Goal: Communication & Community: Ask a question

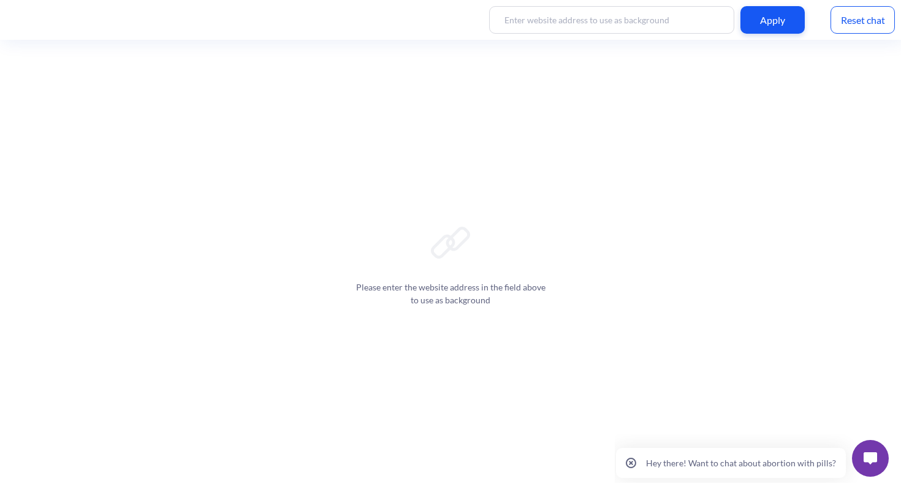
click at [863, 21] on div "Reset chat" at bounding box center [863, 20] width 64 height 28
click at [868, 465] on button at bounding box center [870, 458] width 37 height 37
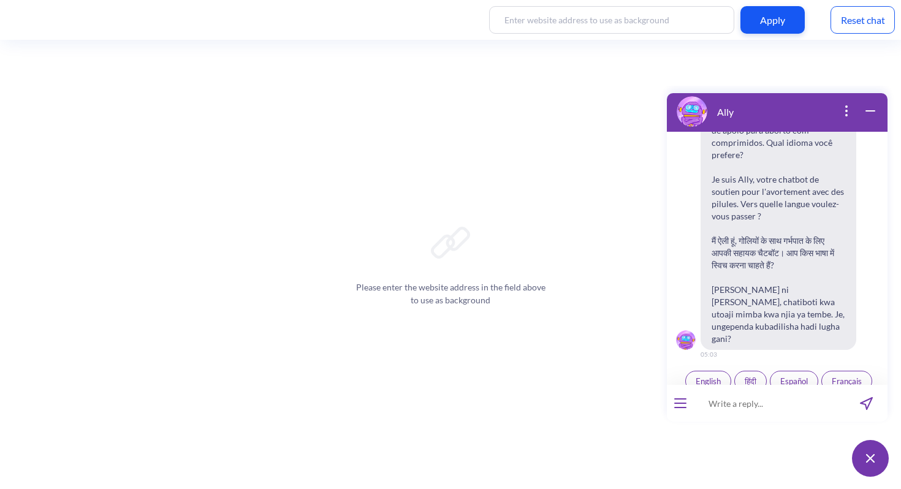
scroll to position [191, 0]
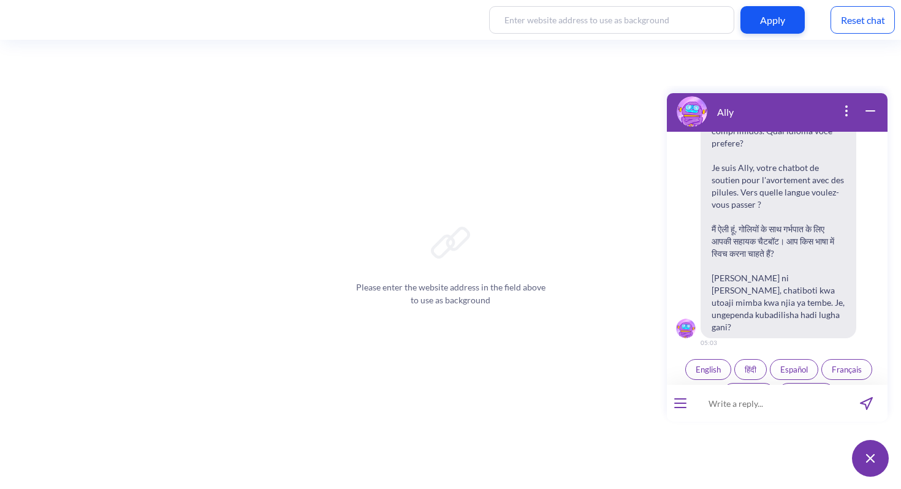
click at [700, 359] on button "English" at bounding box center [709, 369] width 46 height 21
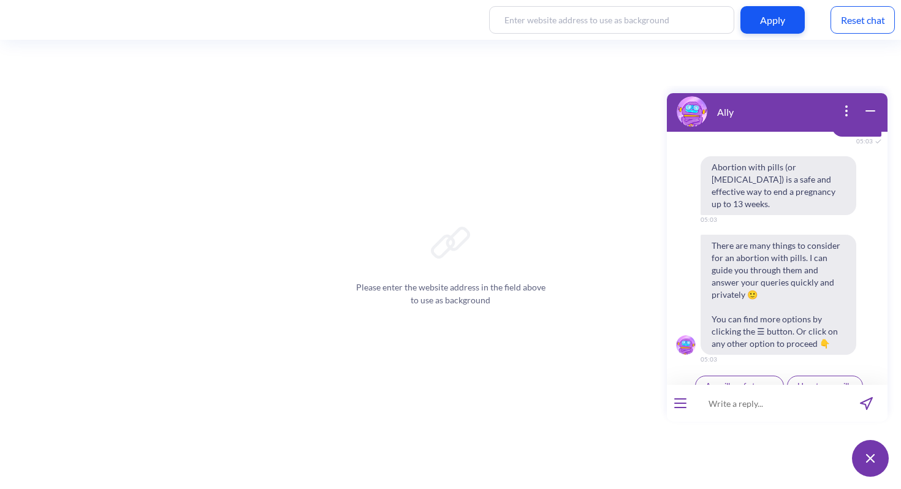
scroll to position [438, 0]
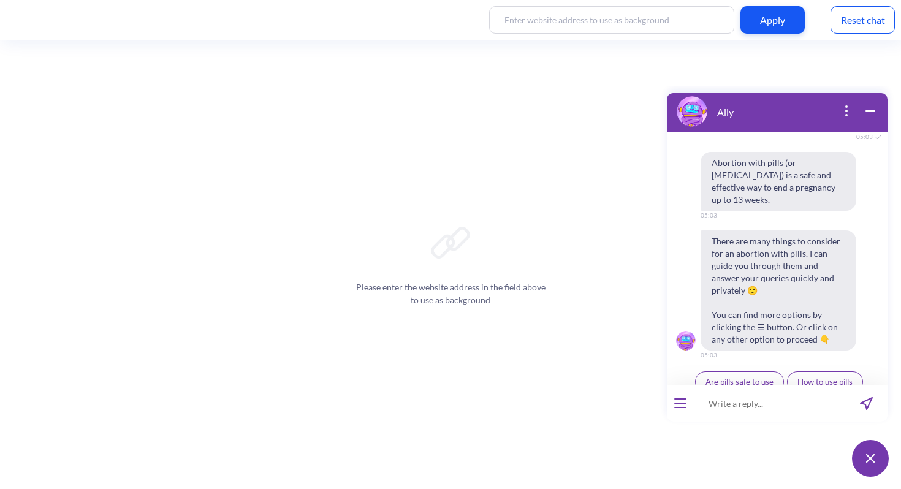
click at [803, 401] on span "Ally by Your Side" at bounding box center [824, 406] width 58 height 10
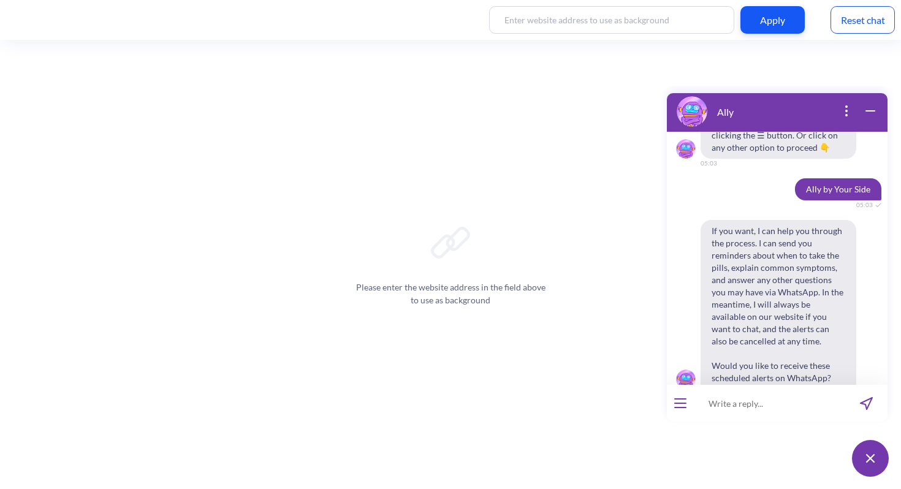
scroll to position [645, 0]
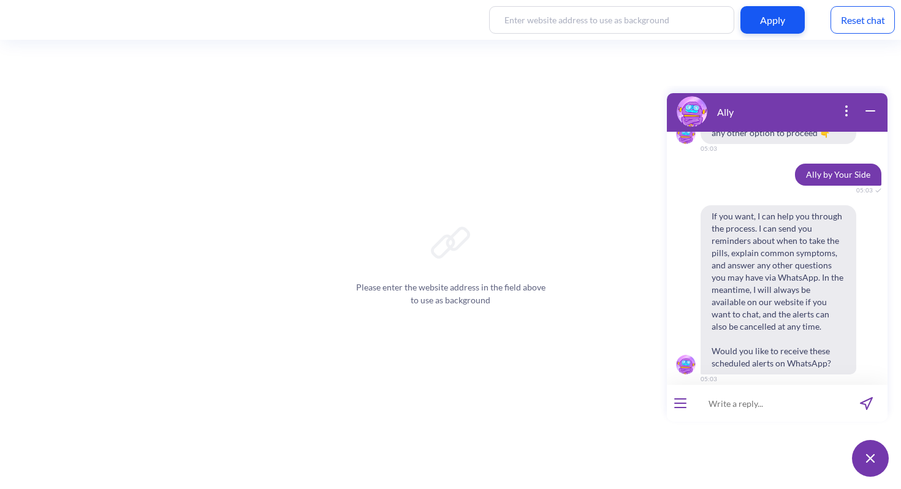
click at [875, 26] on div "Reset chat" at bounding box center [863, 20] width 64 height 28
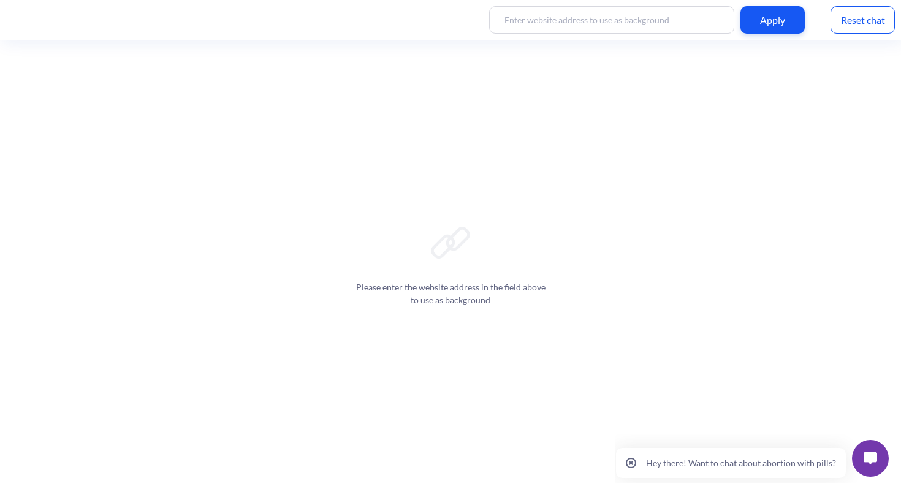
click at [870, 456] on img at bounding box center [870, 459] width 13 height 12
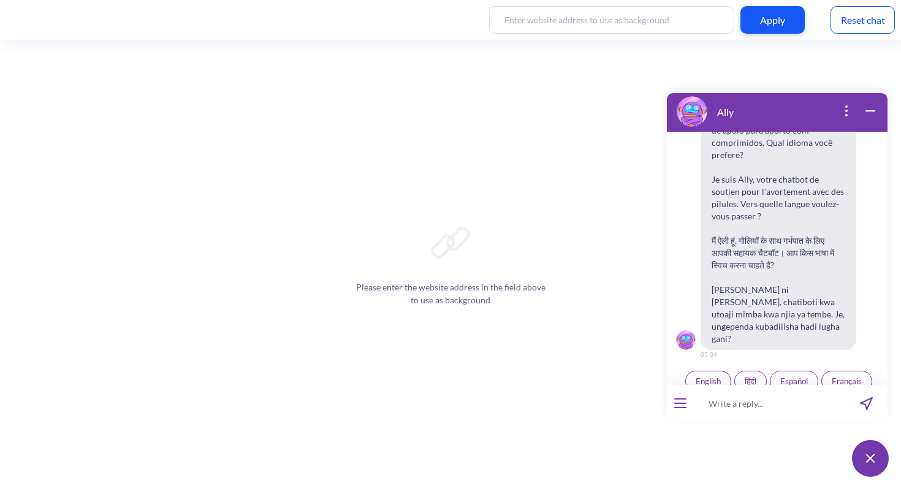
scroll to position [191, 0]
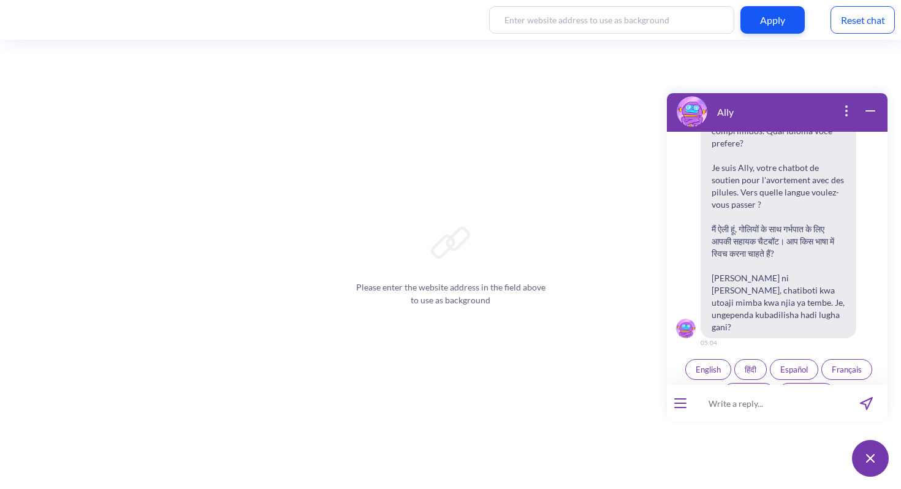
click at [713, 365] on span "English" at bounding box center [708, 370] width 25 height 10
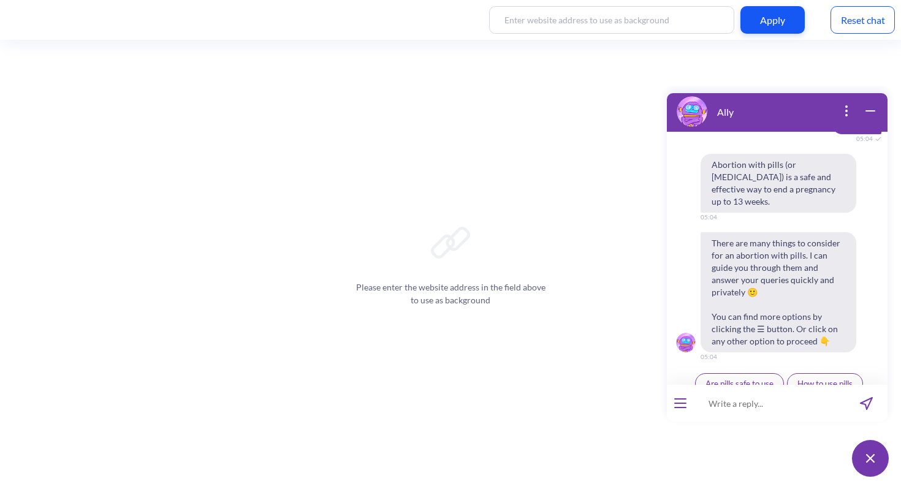
scroll to position [438, 0]
click at [596, 369] on div "Please enter the website address in the field above to use as background" at bounding box center [450, 264] width 901 height 449
click at [582, 311] on div "Please enter the website address in the field above to use as background" at bounding box center [450, 264] width 901 height 449
click at [824, 401] on span "Ally by Your Side" at bounding box center [824, 406] width 58 height 10
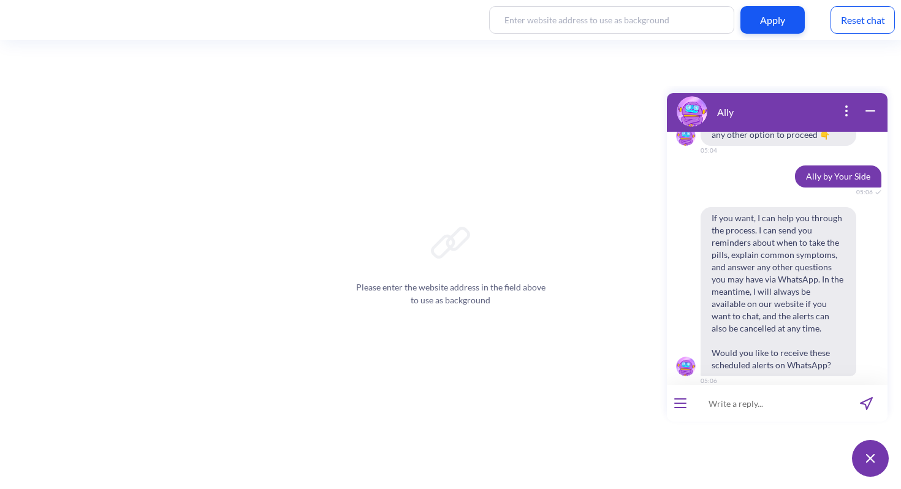
scroll to position [645, 0]
click at [760, 394] on div "Yes" at bounding box center [761, 406] width 36 height 24
click at [756, 401] on span "Yes" at bounding box center [762, 406] width 12 height 10
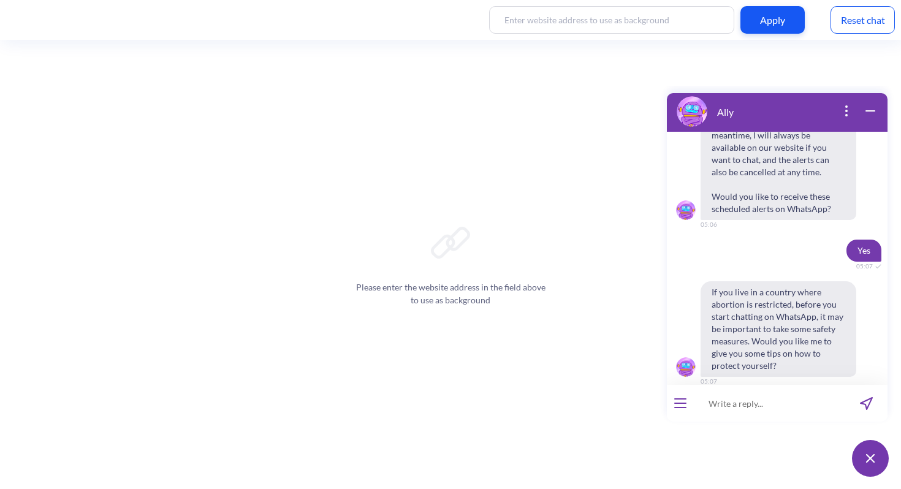
scroll to position [802, 0]
click at [763, 401] on span "Yes" at bounding box center [762, 406] width 12 height 10
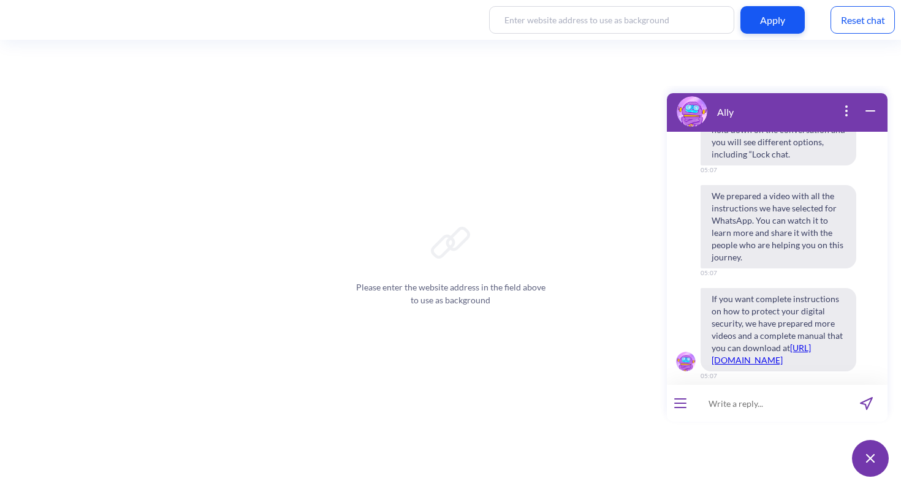
scroll to position [1226, 0]
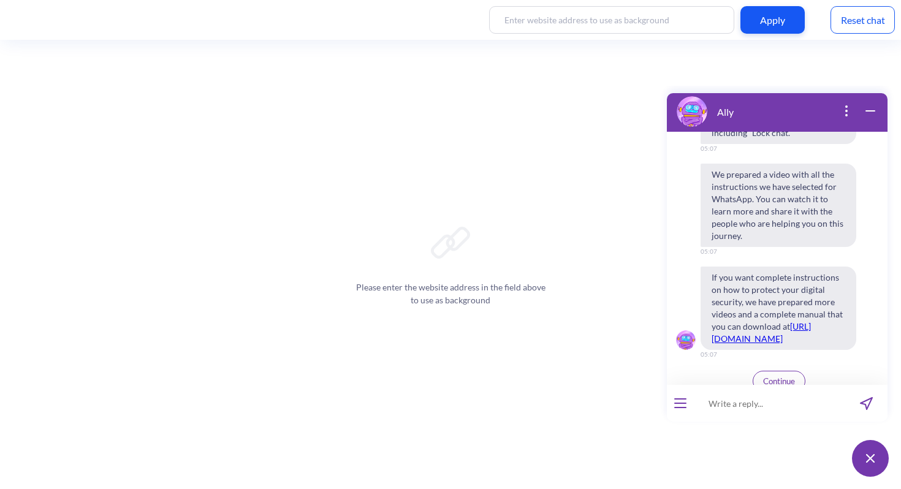
click at [787, 376] on span "Continue" at bounding box center [779, 381] width 32 height 10
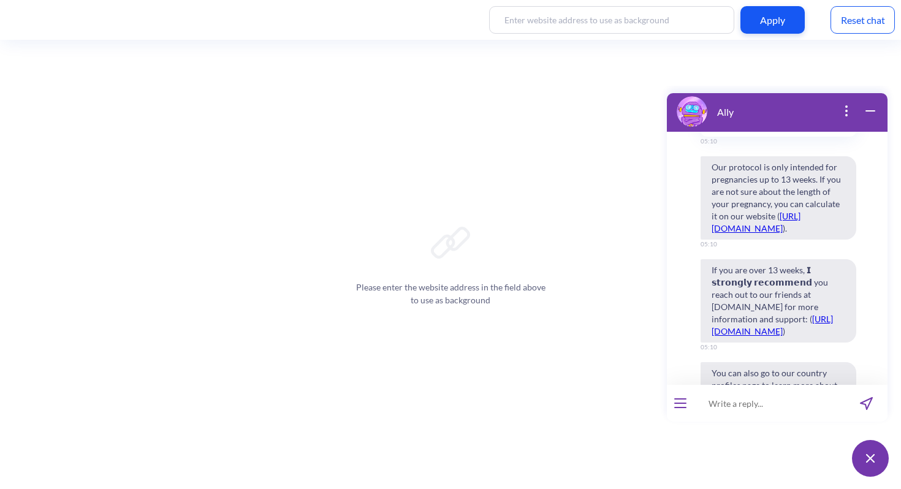
scroll to position [1857, 0]
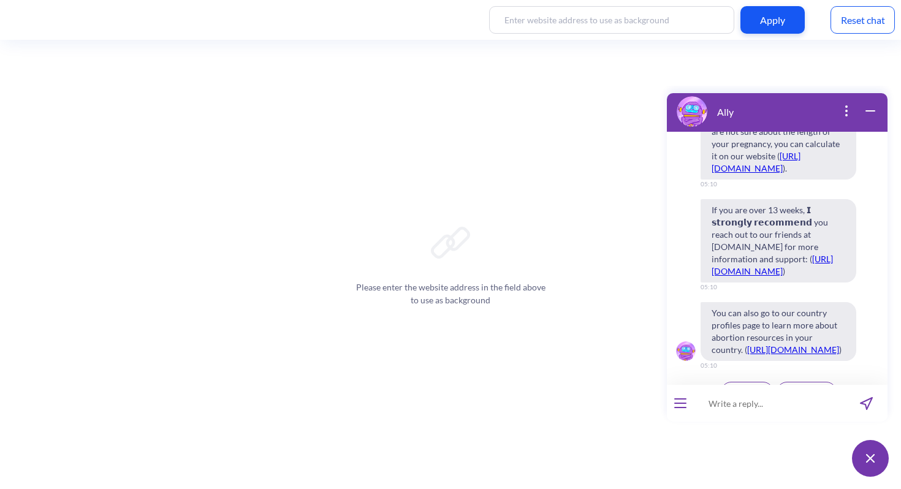
click at [747, 388] on span "Continue" at bounding box center [747, 393] width 32 height 10
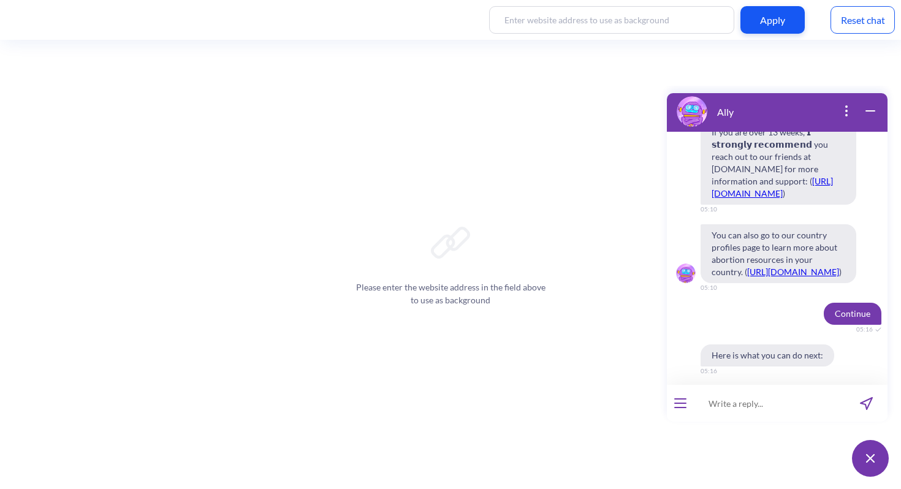
scroll to position [1934, 0]
click at [761, 267] on link "https://www.howtouseabortionpill.org/abortion-laws-by-country/" at bounding box center [793, 272] width 92 height 10
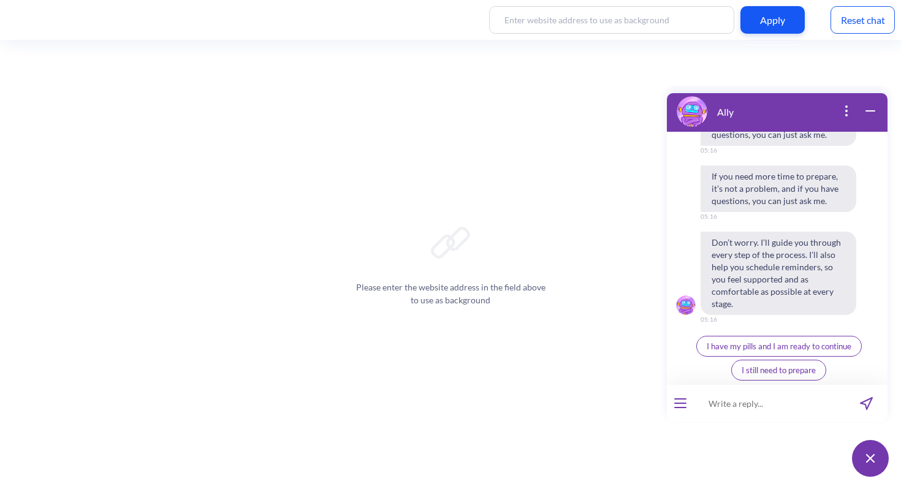
scroll to position [2426, 0]
click at [777, 345] on span "I have my pills and I am ready to continue" at bounding box center [779, 345] width 145 height 10
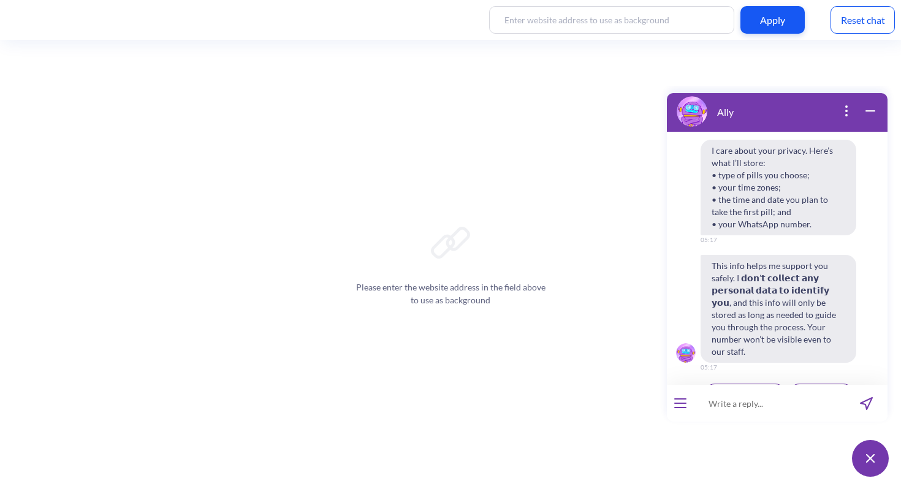
scroll to position [2686, 0]
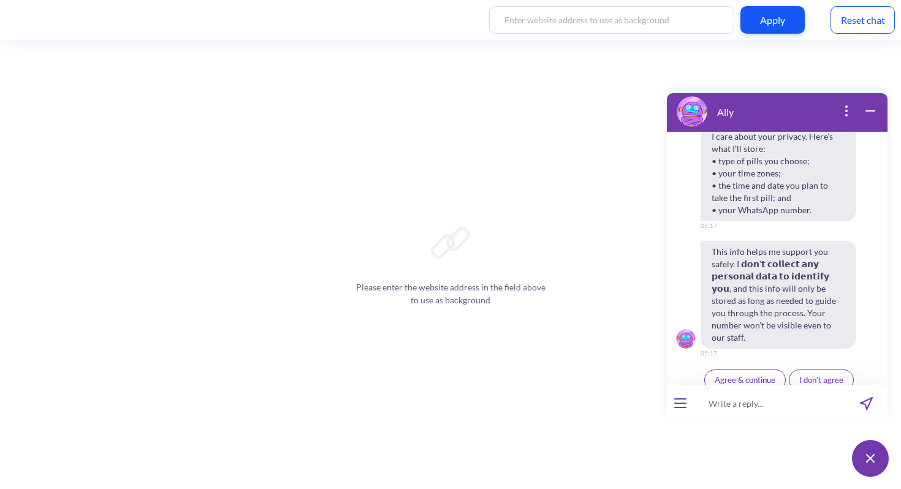
click at [747, 375] on span "Agree & continue" at bounding box center [745, 380] width 61 height 10
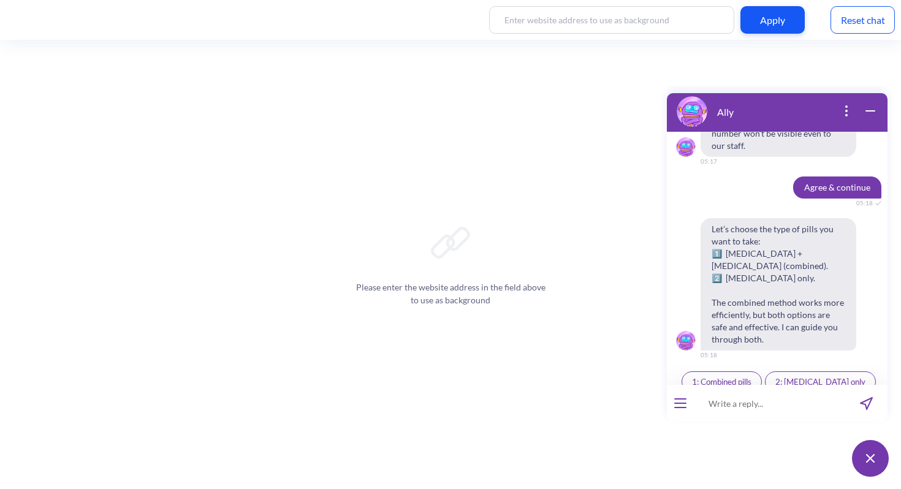
scroll to position [2880, 0]
click at [747, 375] on span "1: Combined pills" at bounding box center [721, 380] width 59 height 10
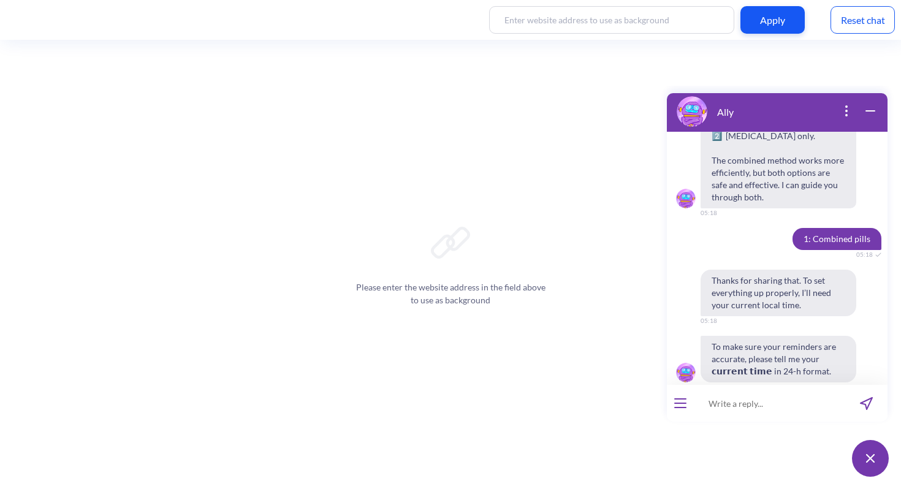
scroll to position [3030, 0]
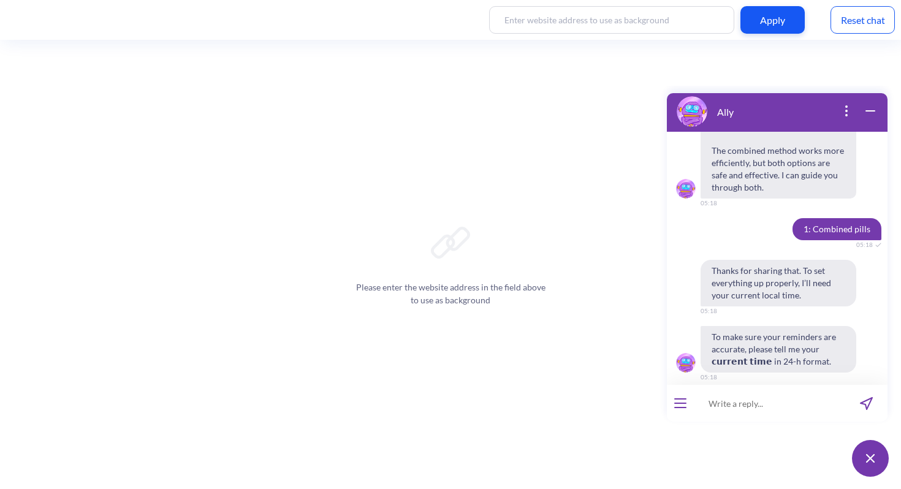
click at [736, 400] on input at bounding box center [769, 403] width 151 height 37
type input "17:18"
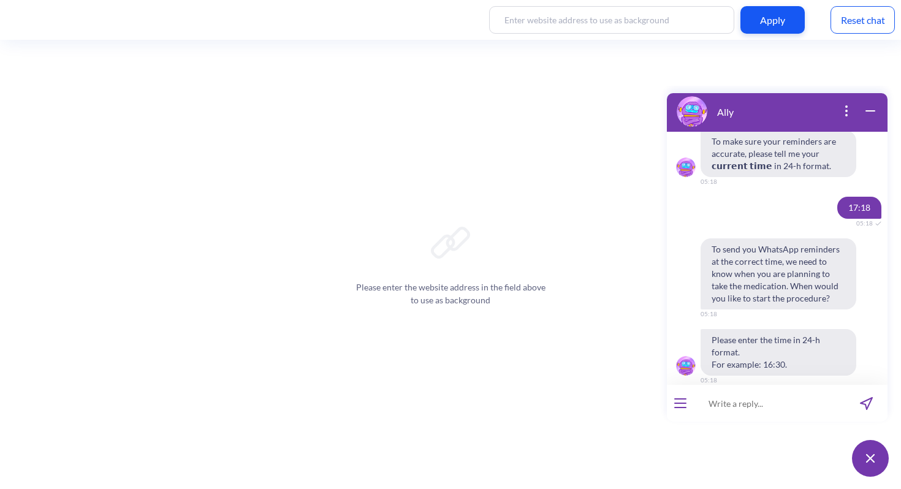
scroll to position [3229, 0]
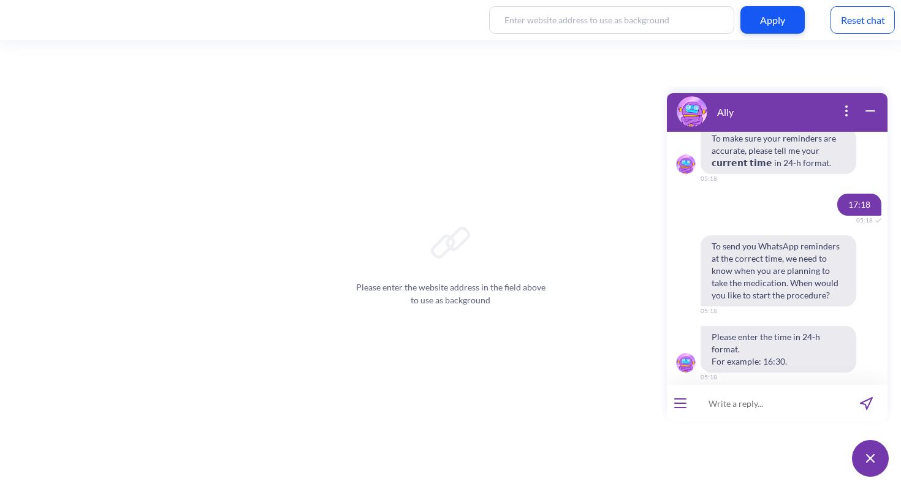
click at [849, 194] on span "17:18" at bounding box center [860, 205] width 44 height 22
copy span "17:18"
click at [708, 397] on input at bounding box center [769, 403] width 151 height 37
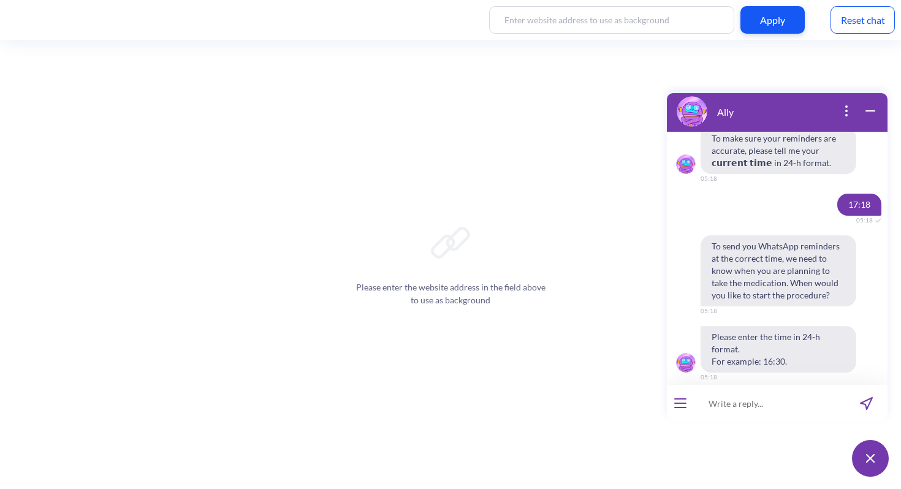
paste input "17:18"
type input "17:20."
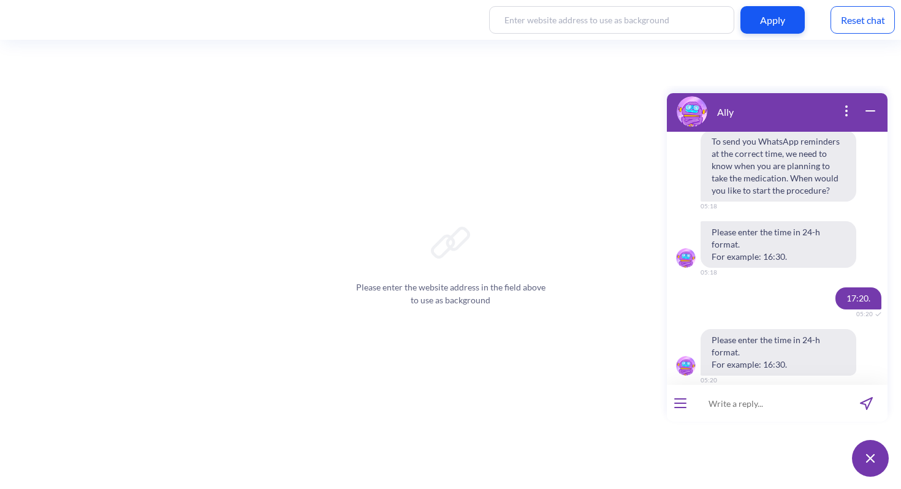
scroll to position [3337, 0]
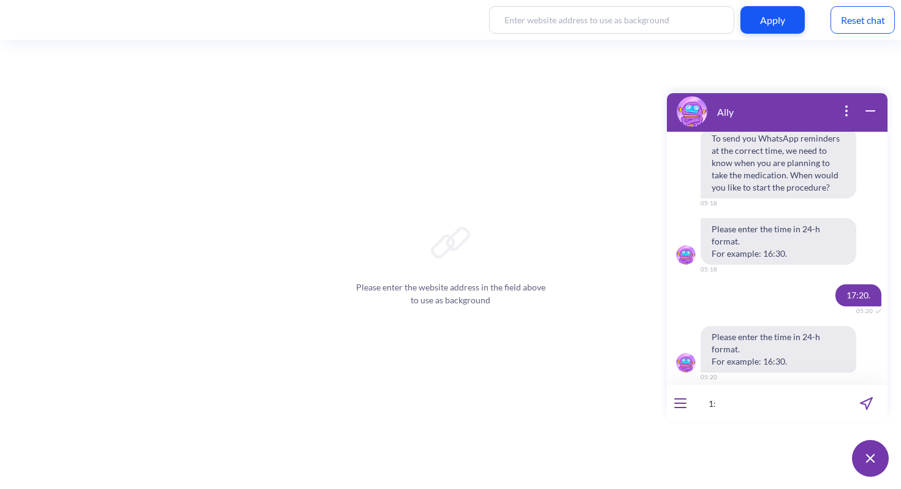
type input "1"
type input "17:20 hours"
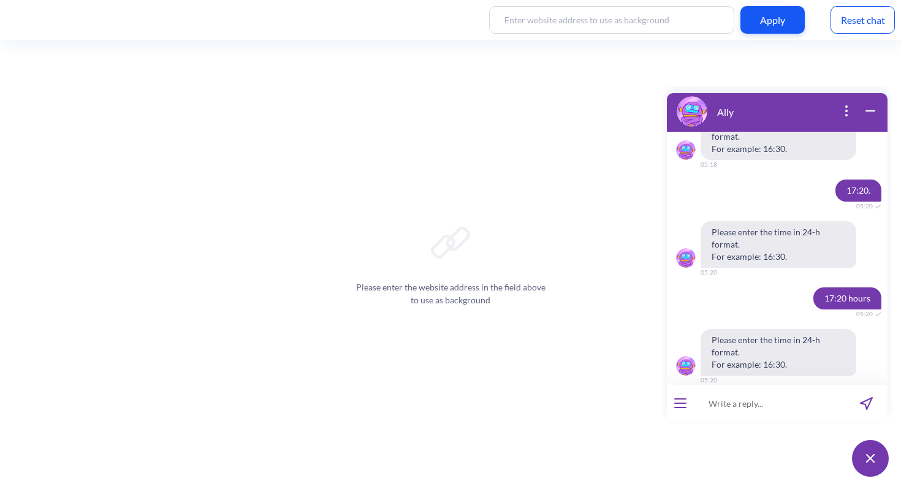
scroll to position [3445, 0]
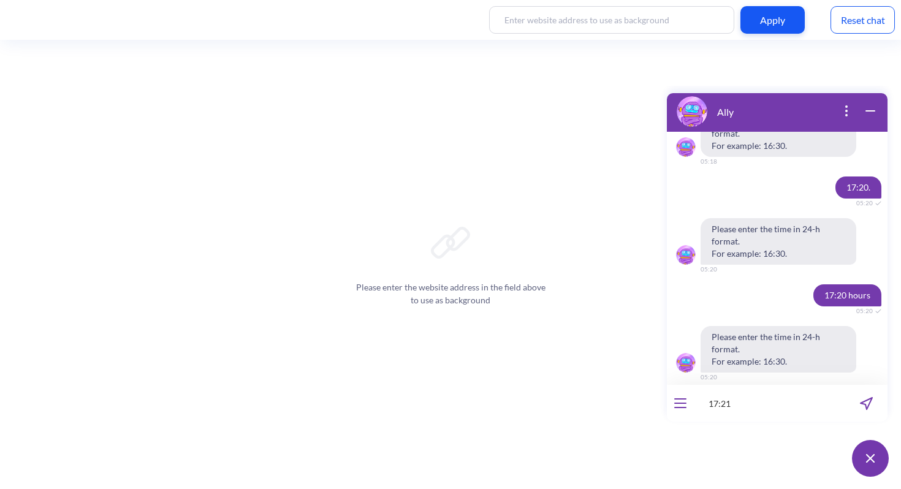
type input "17:21"
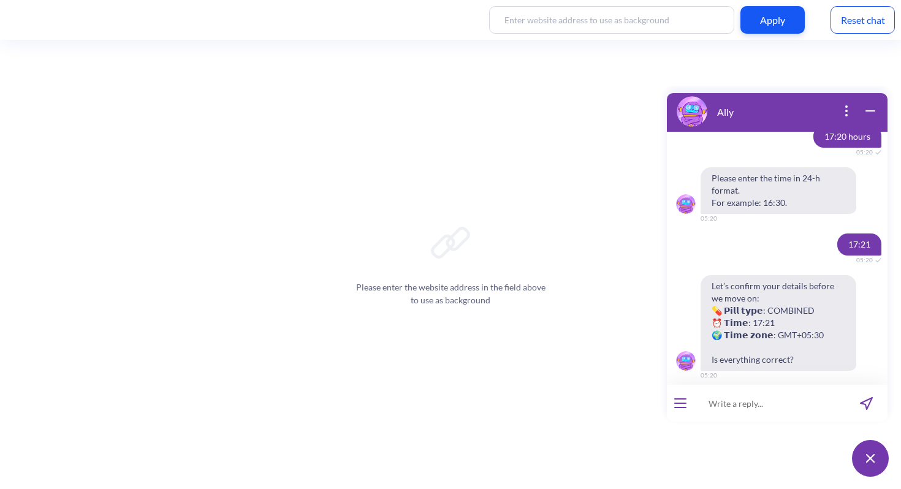
scroll to position [3626, 0]
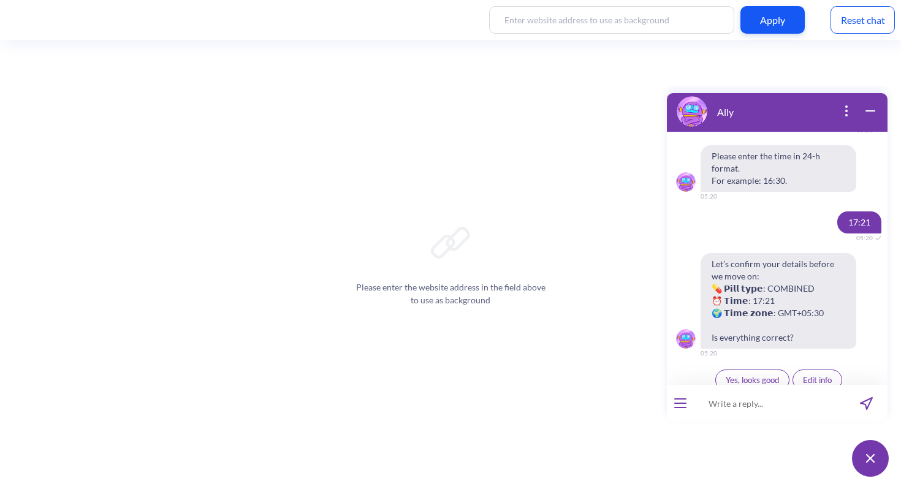
click at [769, 370] on button "Yes, looks good" at bounding box center [753, 380] width 74 height 21
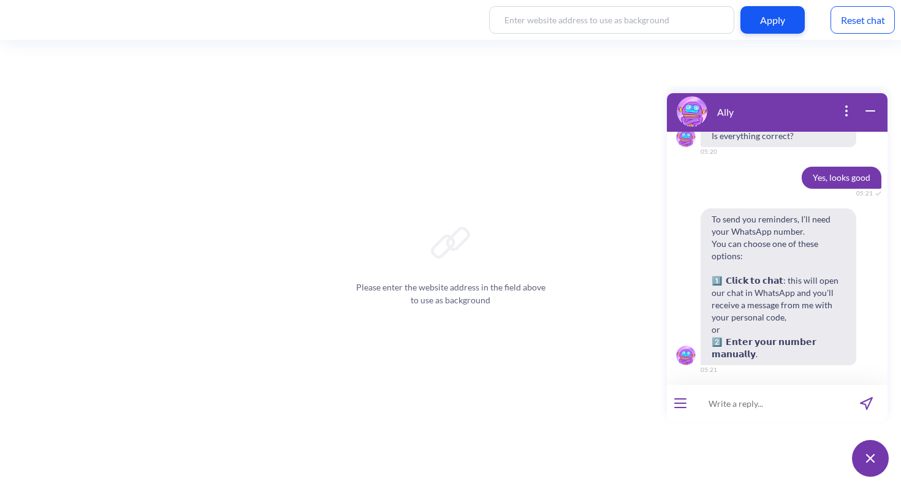
scroll to position [3832, 0]
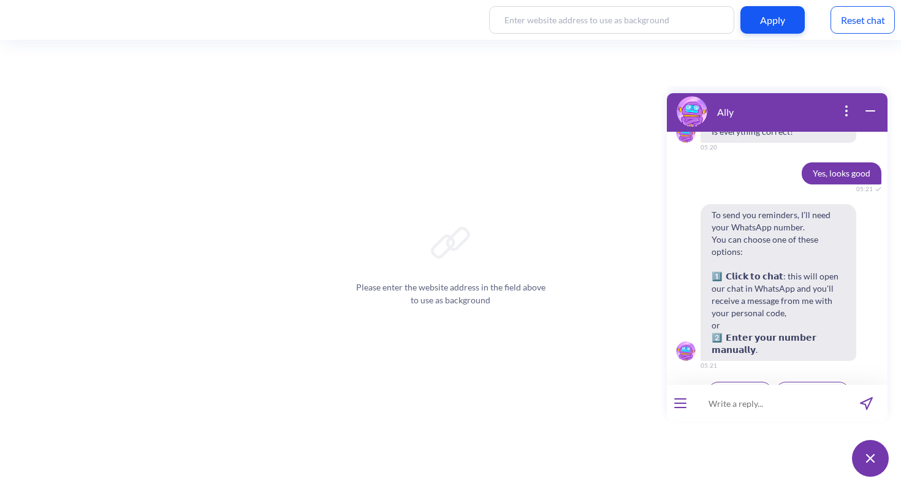
click at [743, 388] on span "Click to chat" at bounding box center [741, 393] width 44 height 10
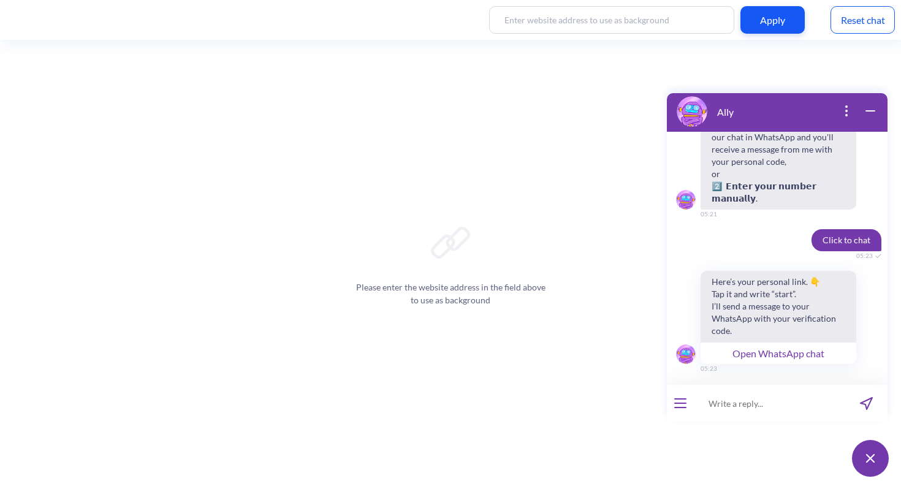
scroll to position [3987, 0]
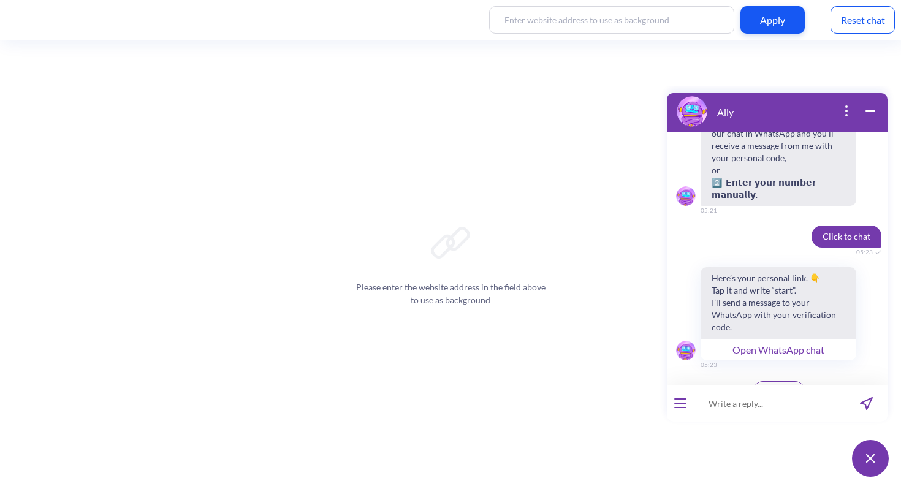
click at [765, 387] on span "Continue" at bounding box center [779, 392] width 32 height 10
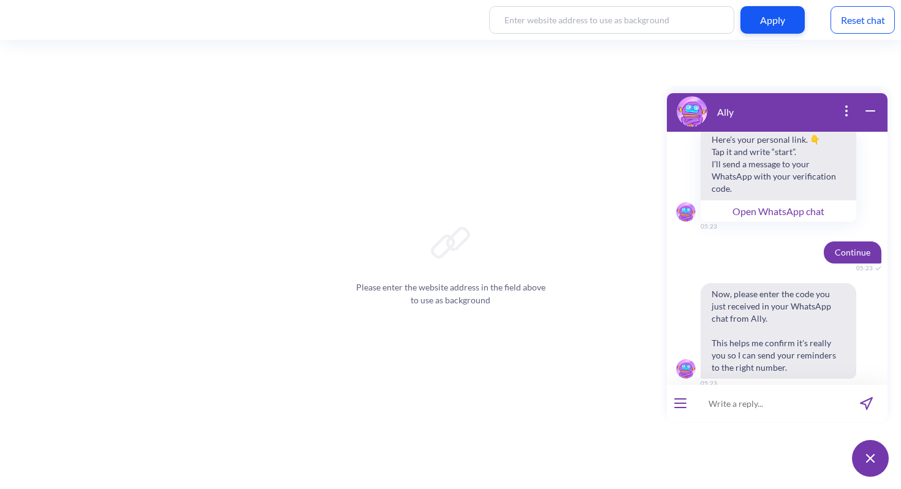
scroll to position [4144, 0]
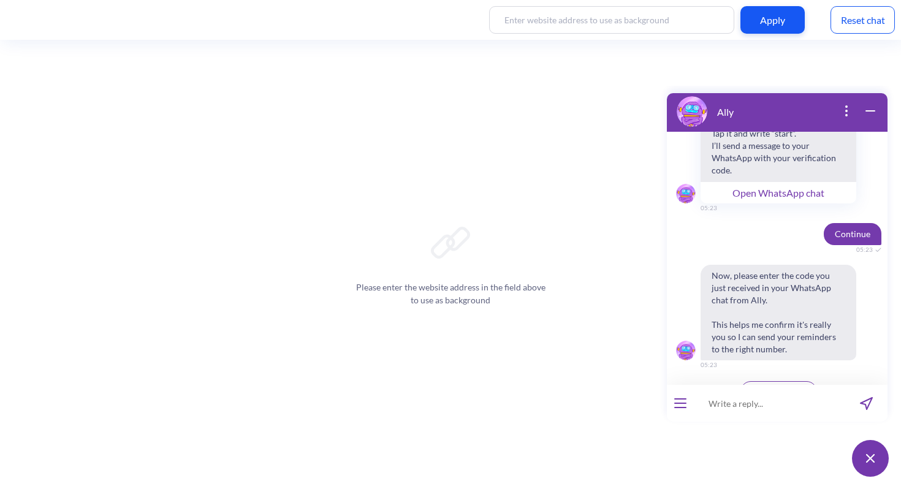
click at [765, 387] on span "Change number" at bounding box center [779, 392] width 56 height 10
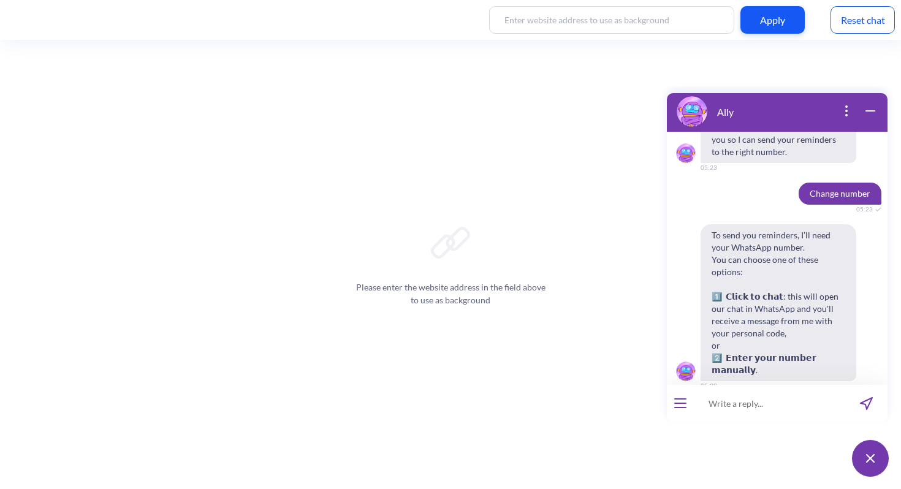
scroll to position [4350, 0]
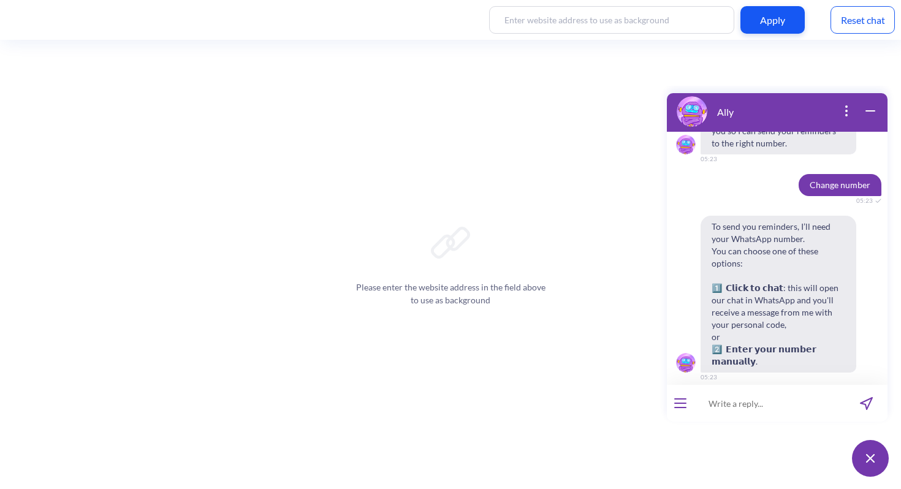
click at [755, 399] on span "Click to chat" at bounding box center [741, 404] width 44 height 10
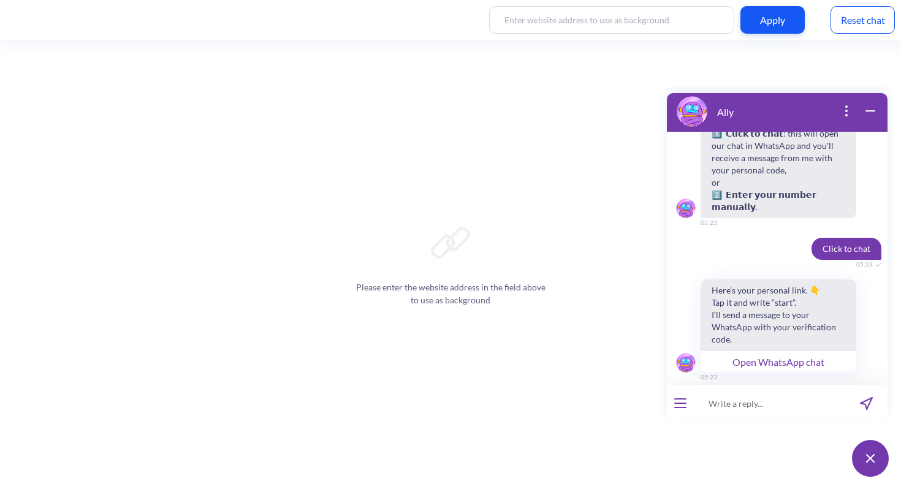
scroll to position [4504, 0]
click at [762, 351] on button "Open WhatsApp chat" at bounding box center [779, 362] width 156 height 22
click at [777, 399] on span "Continue" at bounding box center [779, 404] width 32 height 10
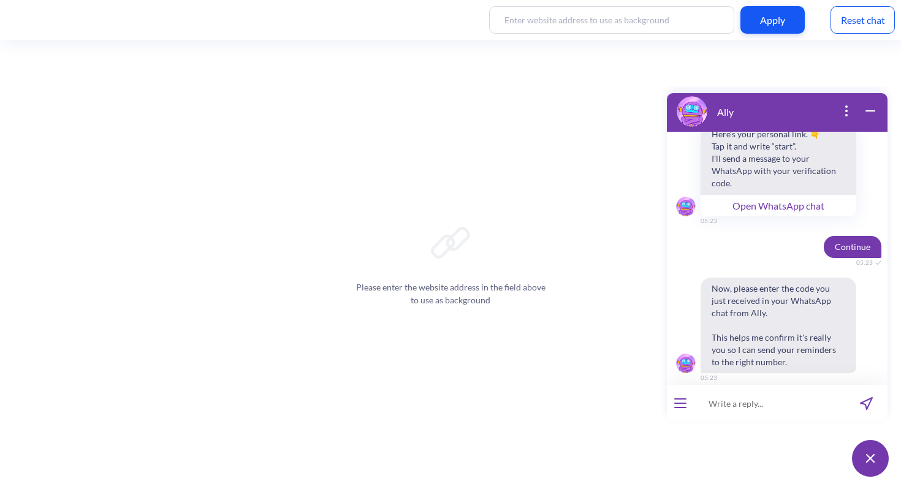
scroll to position [4661, 0]
click at [750, 399] on input at bounding box center [769, 403] width 151 height 37
type input "553532"
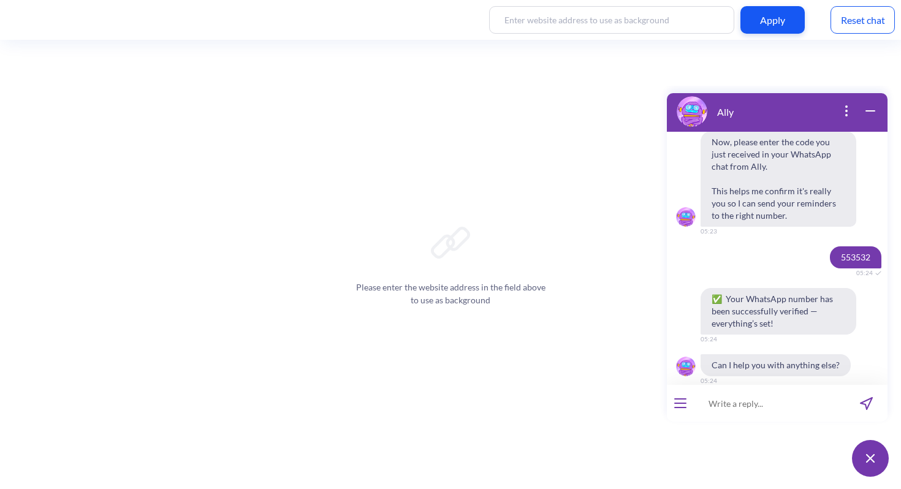
scroll to position [4811, 0]
